Goal: Information Seeking & Learning: Learn about a topic

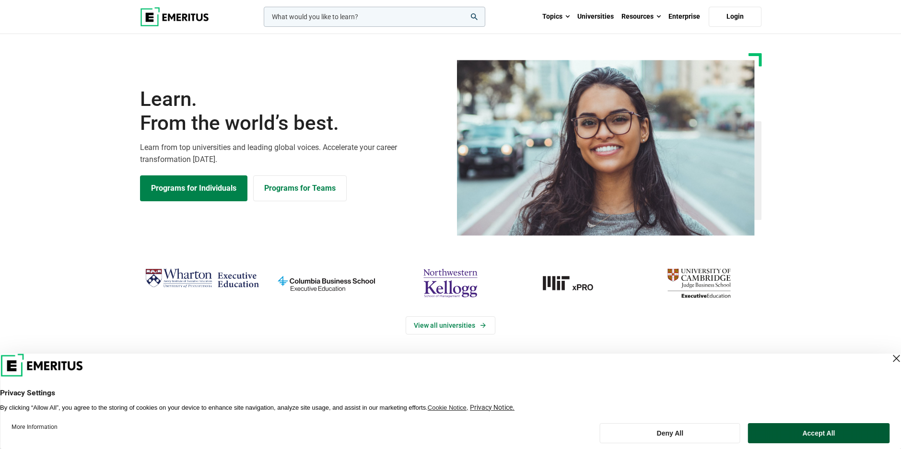
click at [827, 429] on button "Accept All" at bounding box center [818, 433] width 141 height 20
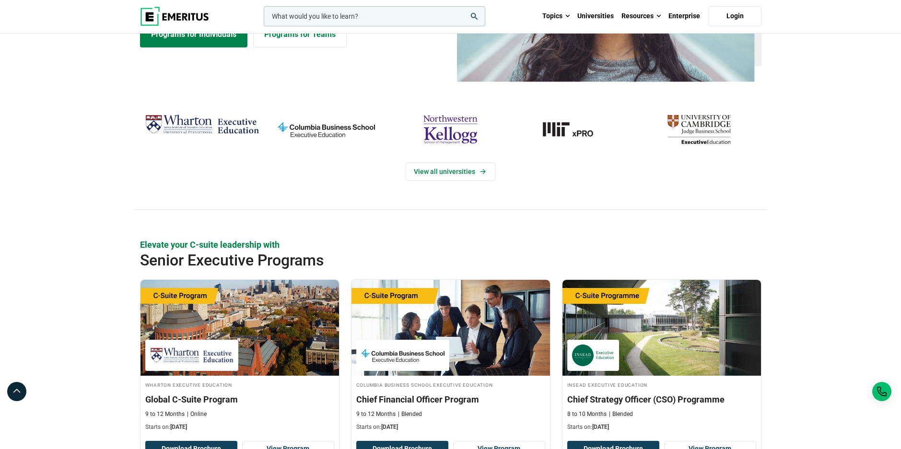
scroll to position [192, 0]
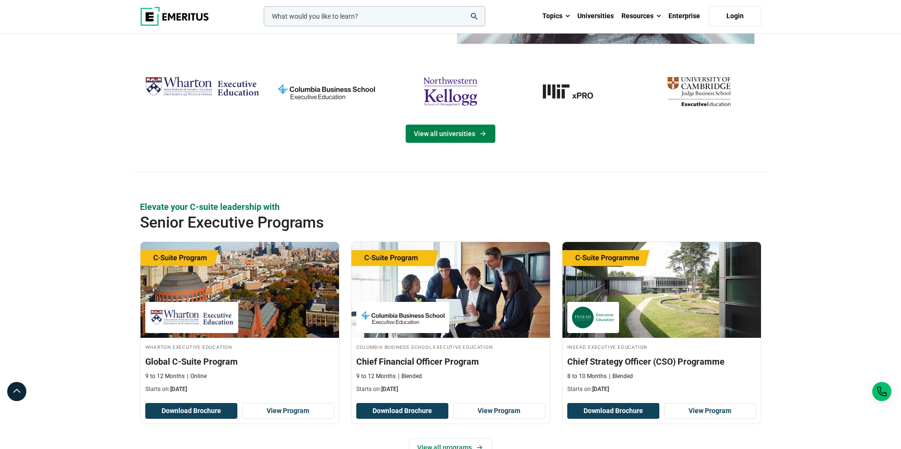
click at [465, 130] on link "View all universities" at bounding box center [451, 134] width 90 height 18
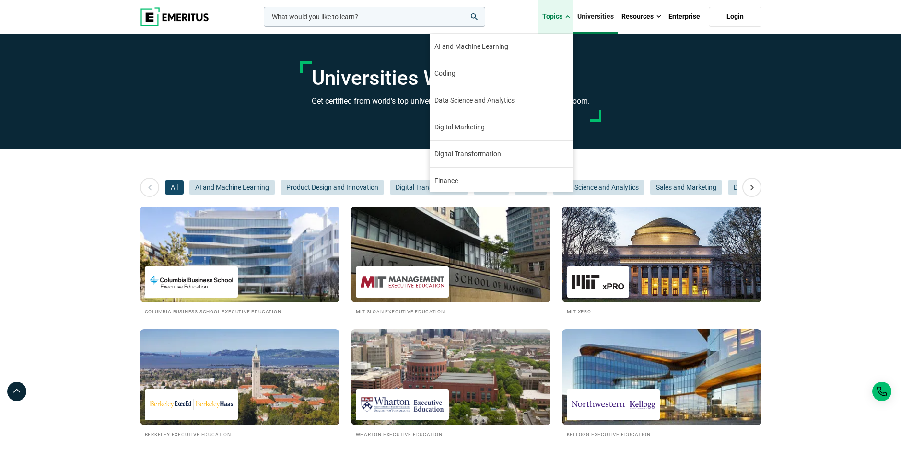
click at [569, 15] on span at bounding box center [567, 17] width 4 height 10
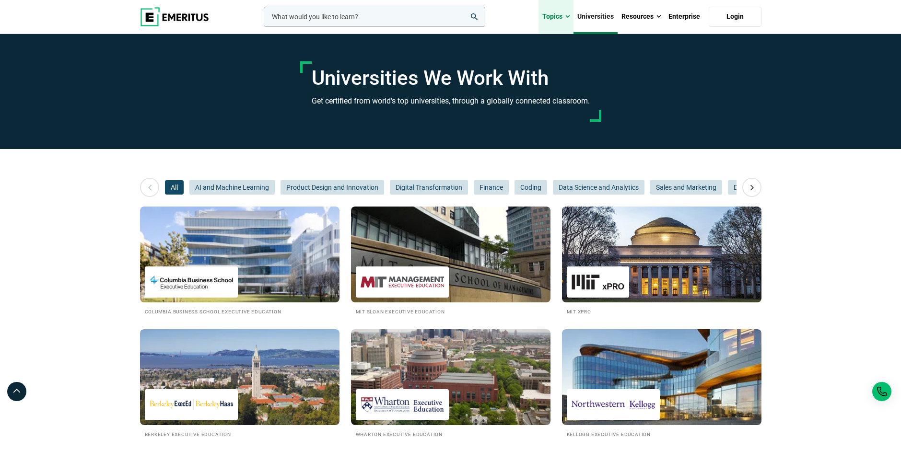
click at [569, 15] on span at bounding box center [567, 17] width 4 height 10
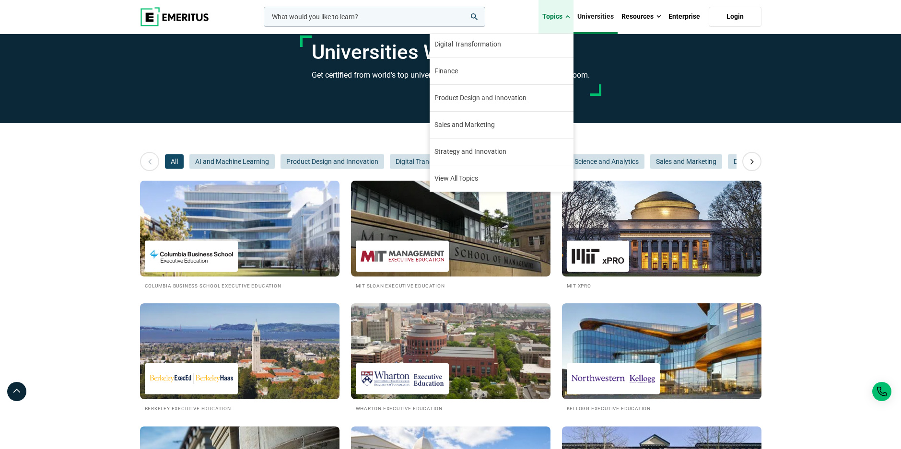
scroll to position [48, 0]
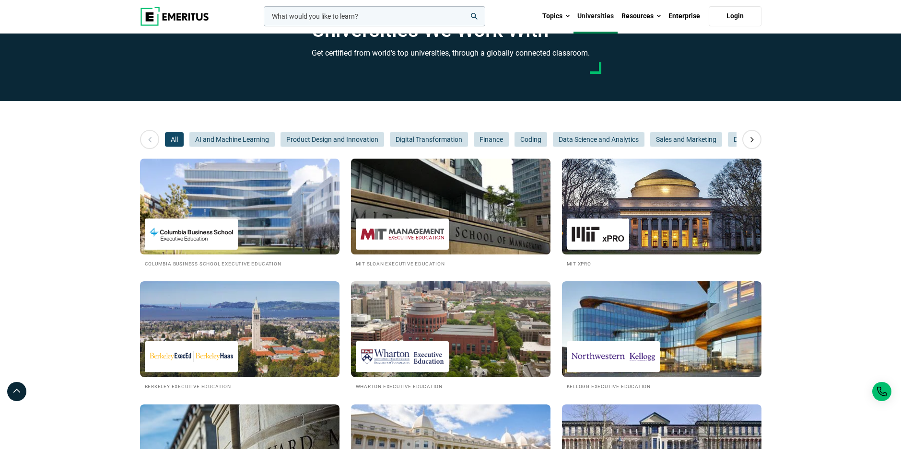
click at [414, 234] on img at bounding box center [401, 234] width 83 height 22
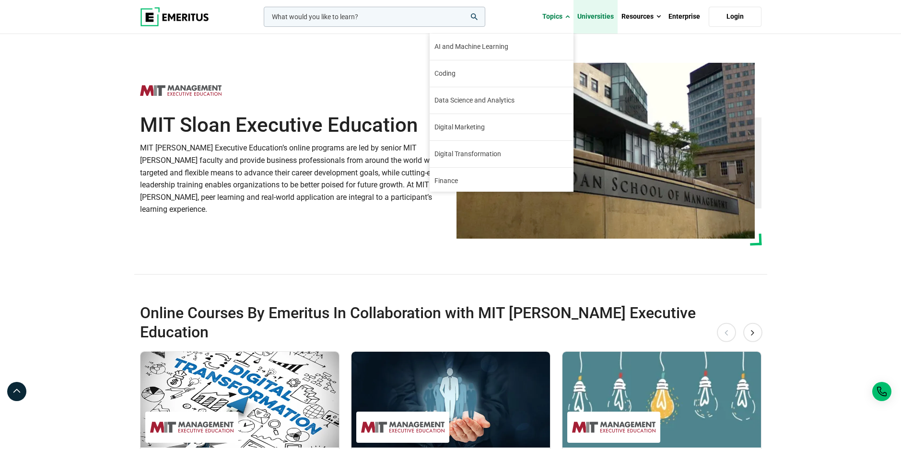
click at [597, 14] on link "Universities" at bounding box center [595, 17] width 44 height 34
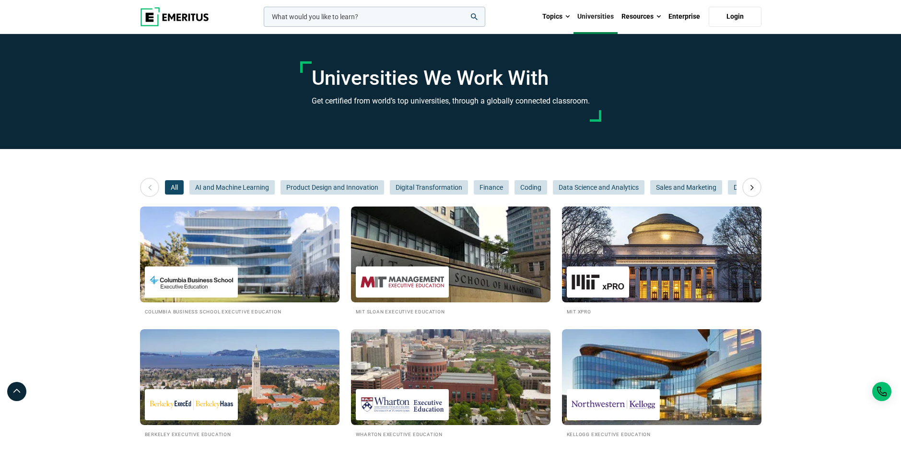
click at [639, 279] on img at bounding box center [662, 254] width 220 height 105
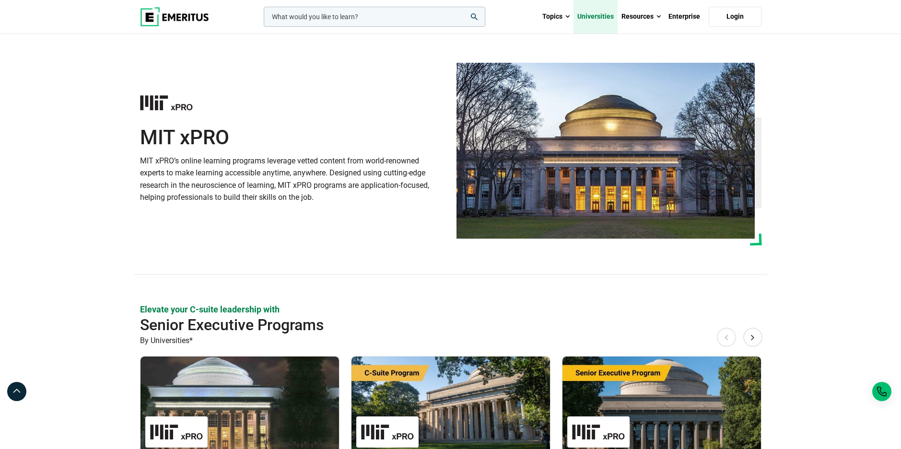
click at [591, 18] on link "Universities" at bounding box center [595, 17] width 44 height 34
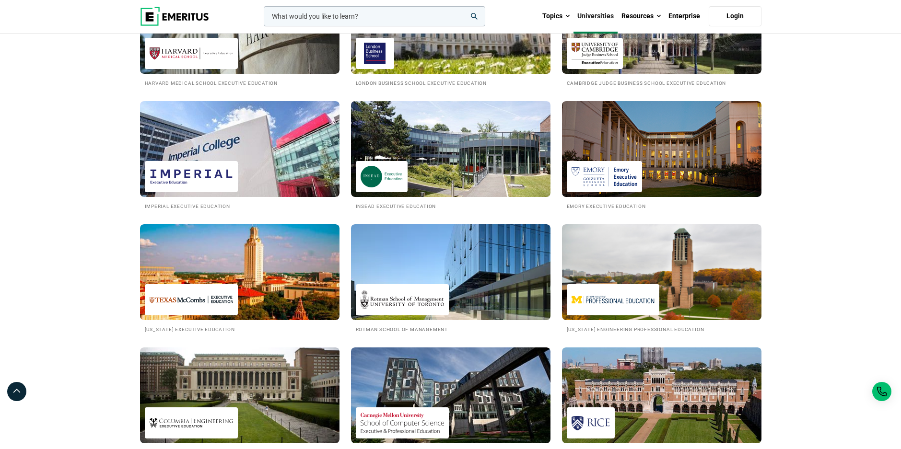
scroll to position [479, 0]
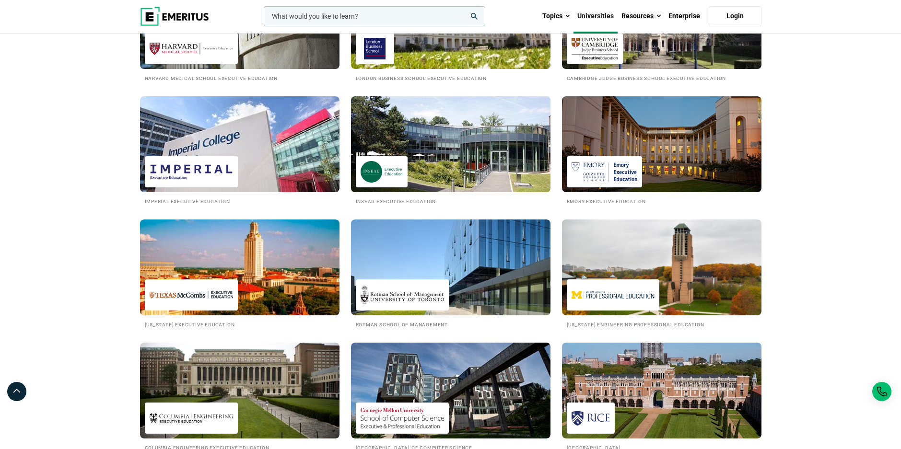
click at [491, 154] on img at bounding box center [451, 144] width 220 height 105
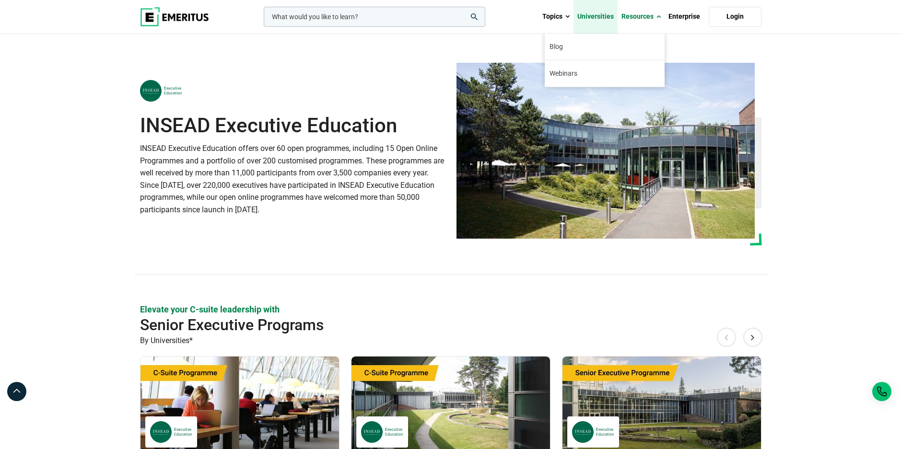
click at [589, 14] on link "Universities" at bounding box center [595, 17] width 44 height 34
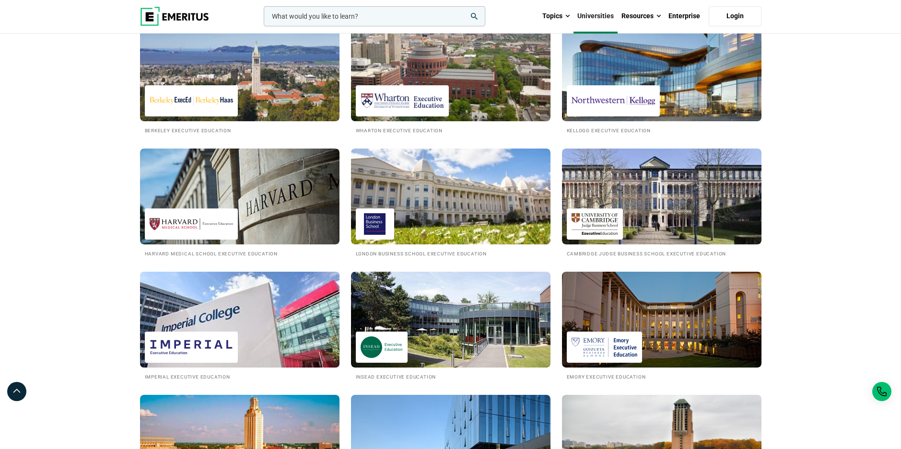
scroll to position [384, 0]
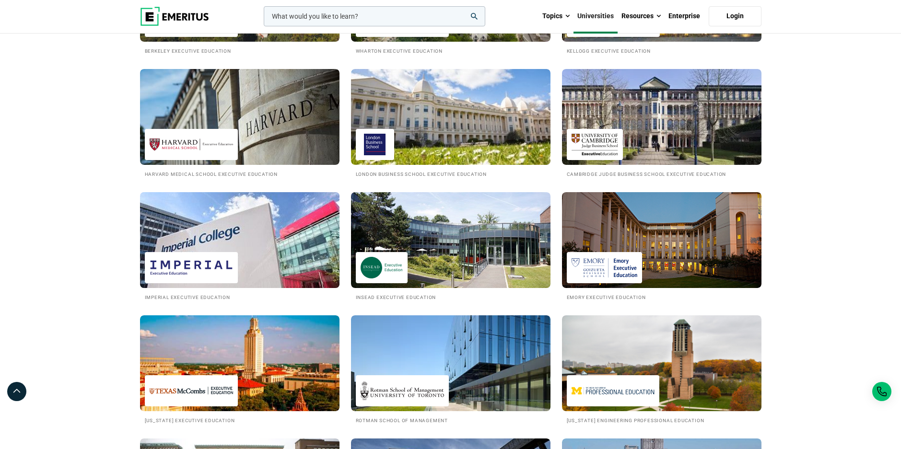
click at [257, 275] on img at bounding box center [240, 239] width 220 height 105
